Goal: Task Accomplishment & Management: Use online tool/utility

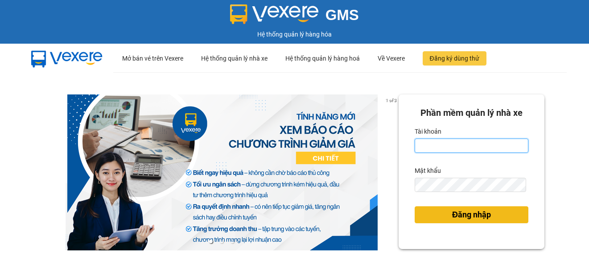
type input "ttngoc.halan"
click at [452, 217] on span "Đăng nhập" at bounding box center [471, 215] width 39 height 12
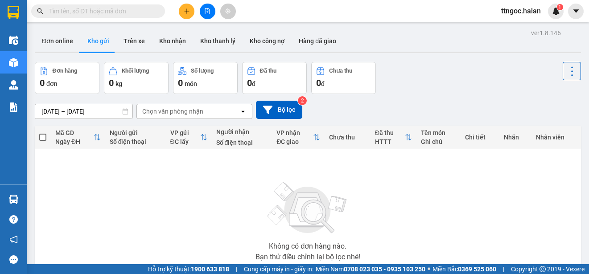
click at [102, 8] on input "text" at bounding box center [101, 11] width 105 height 10
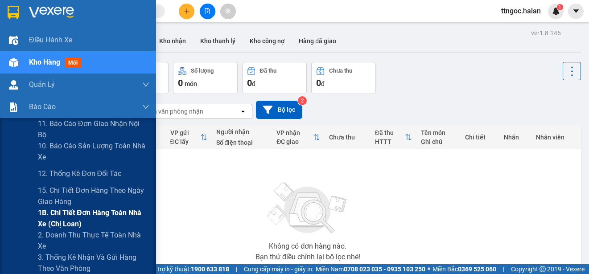
click at [53, 213] on span "1B. Chi tiết đơn hàng toàn nhà xe (chị loan)" at bounding box center [93, 218] width 111 height 22
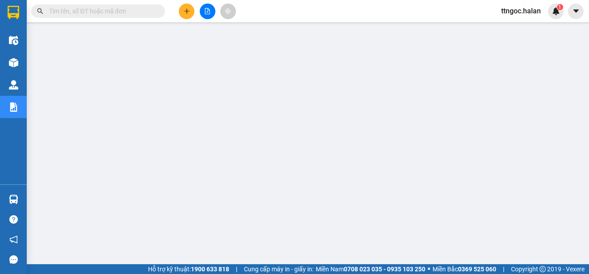
click at [73, 20] on div "Kết quả tìm kiếm ( 0 ) Bộ lọc No Data ttngoc.halan 1" at bounding box center [294, 11] width 589 height 22
